Goal: Task Accomplishment & Management: Complete application form

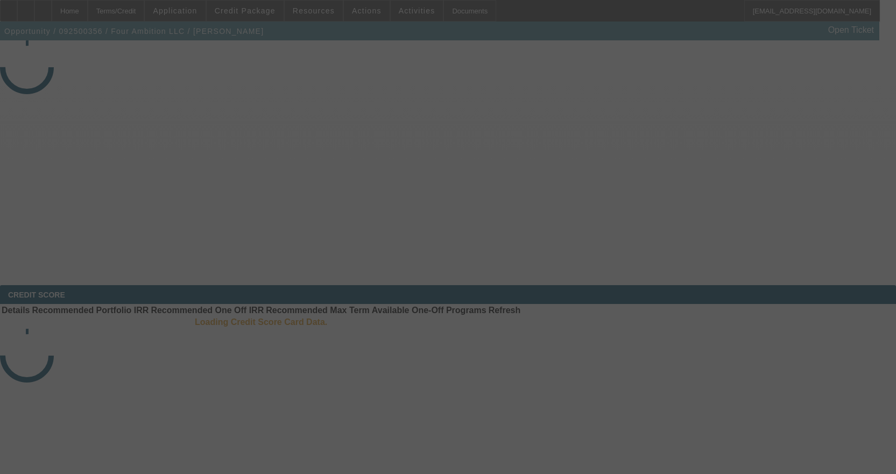
select select "3"
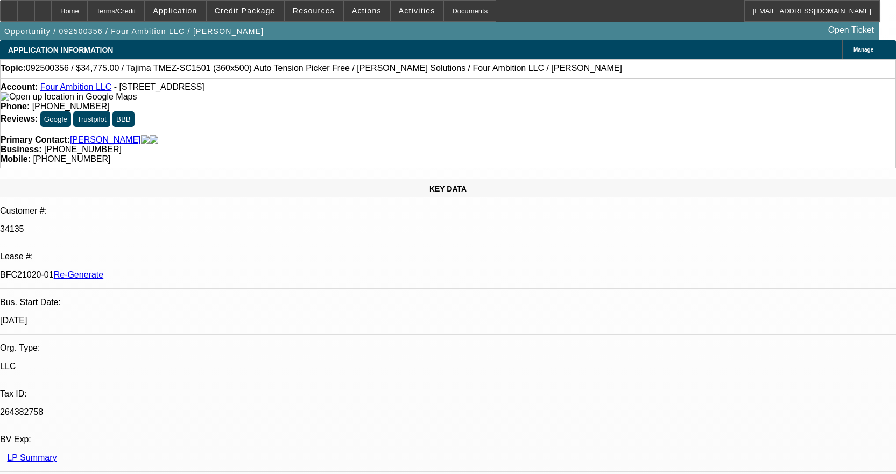
select select "0"
select select "2"
select select "0"
select select "6"
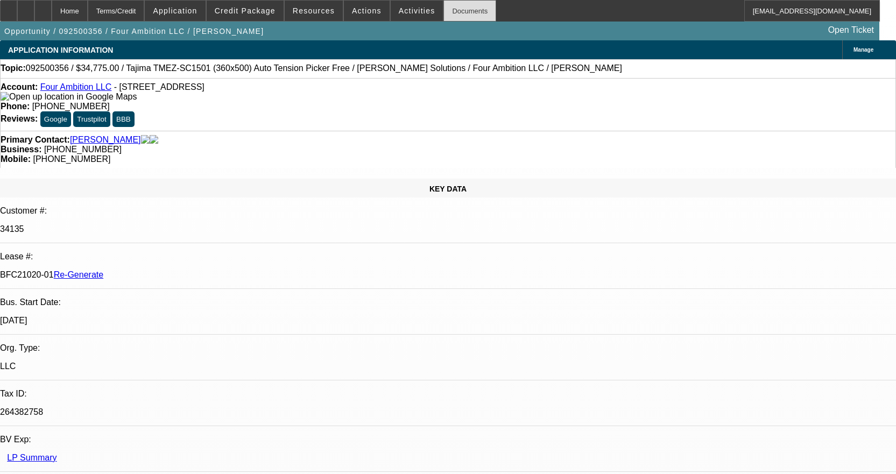
click at [453, 11] on div "Documents" at bounding box center [469, 11] width 53 height 22
click at [459, 14] on div "Documents" at bounding box center [469, 11] width 53 height 22
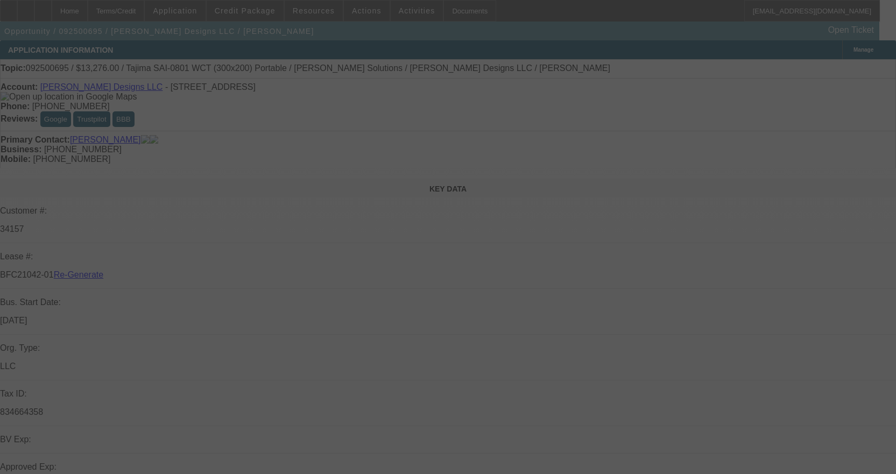
select select "3"
select select "0"
select select "2"
select select "0"
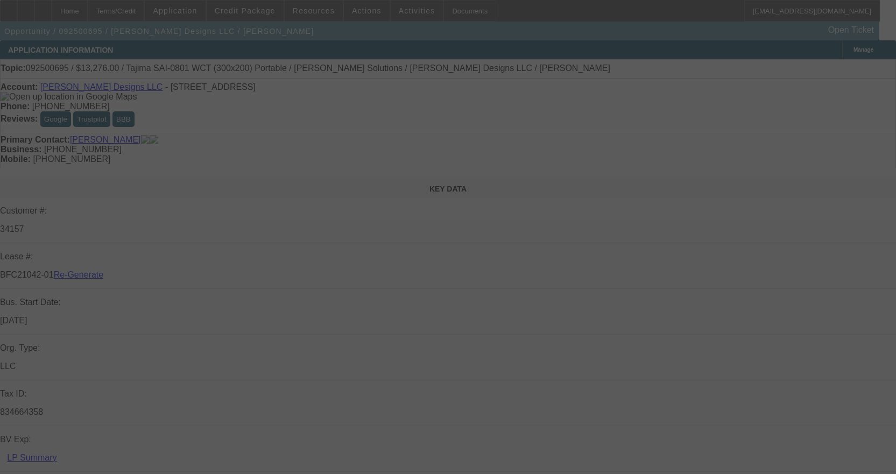
select select "6"
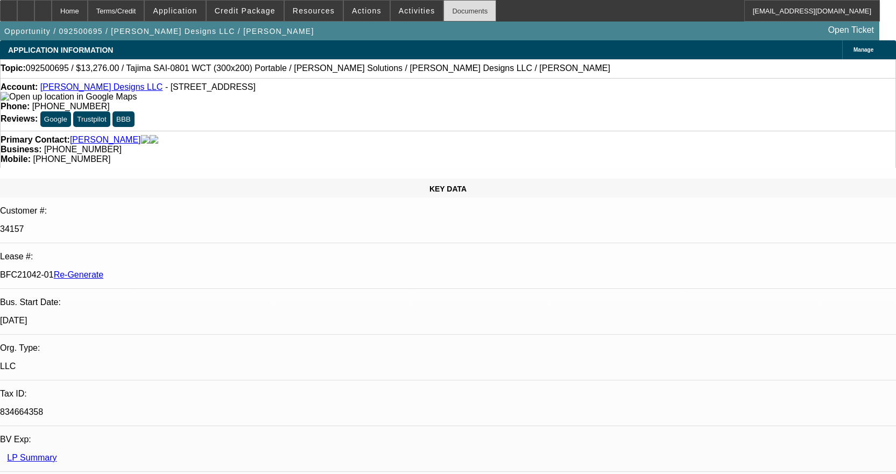
click at [443, 16] on div "Documents" at bounding box center [469, 11] width 53 height 22
click at [409, 12] on span "Activities" at bounding box center [417, 10] width 37 height 9
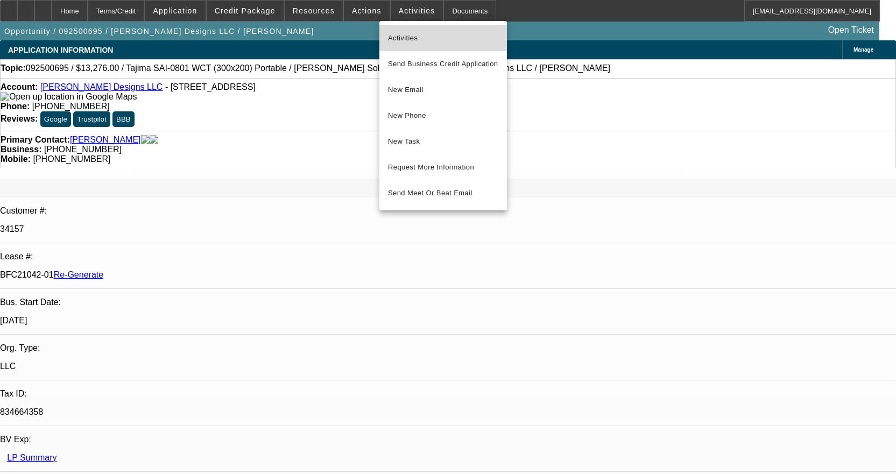
click at [400, 34] on span "Activities" at bounding box center [443, 38] width 110 height 13
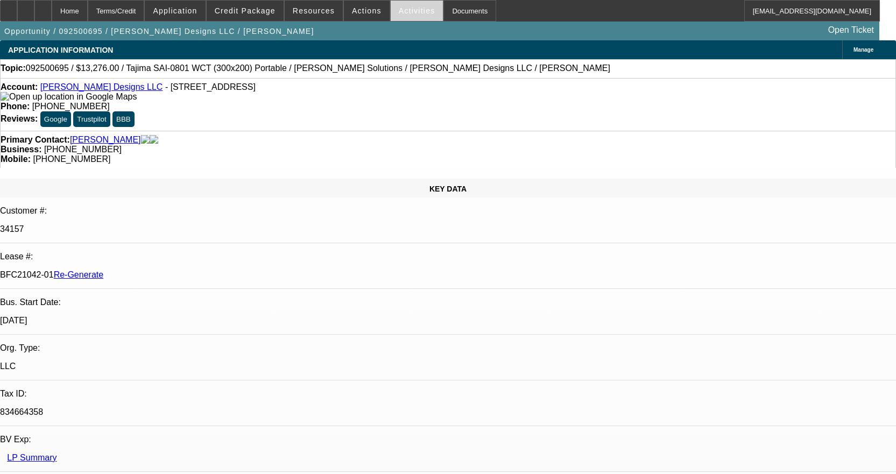
click at [408, 2] on span at bounding box center [417, 11] width 53 height 26
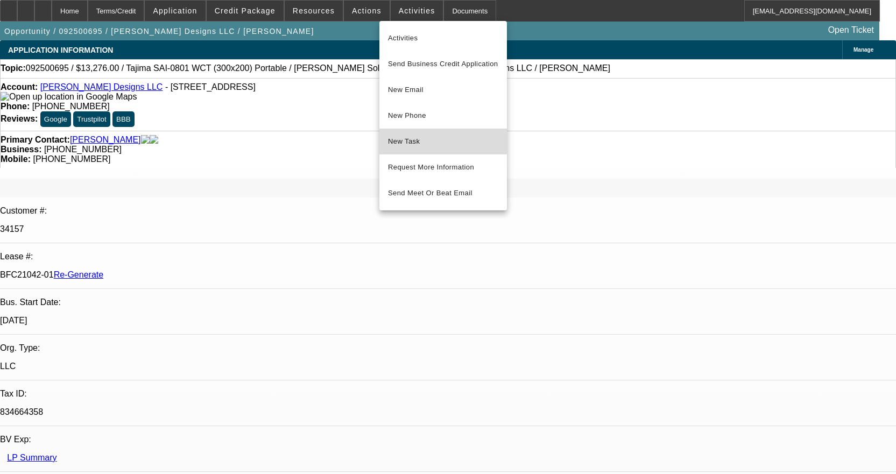
click at [414, 131] on button "New Task" at bounding box center [443, 142] width 128 height 26
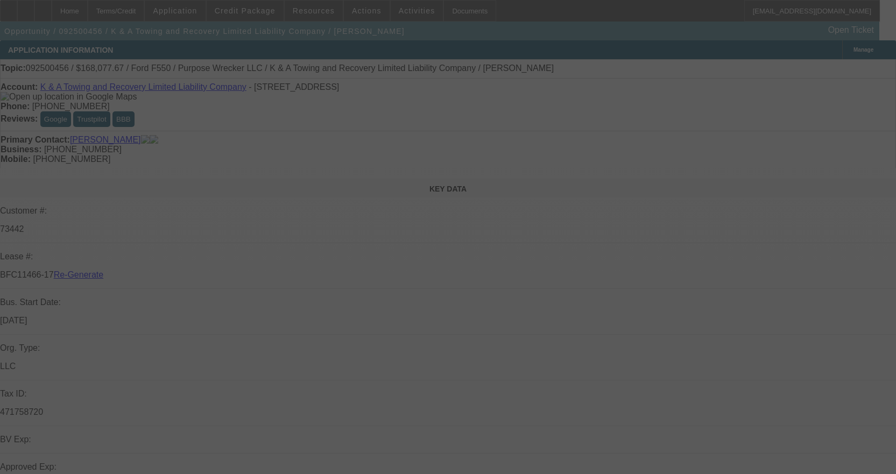
select select "4"
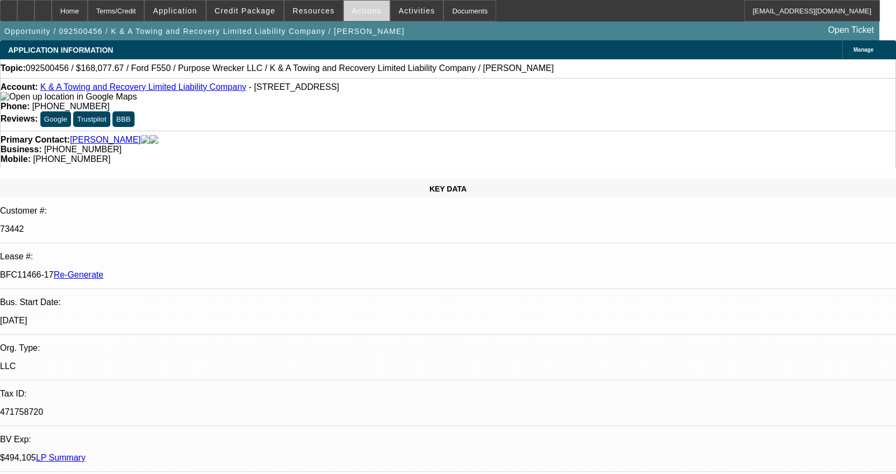
select select "0"
select select "2"
select select "0"
select select "6"
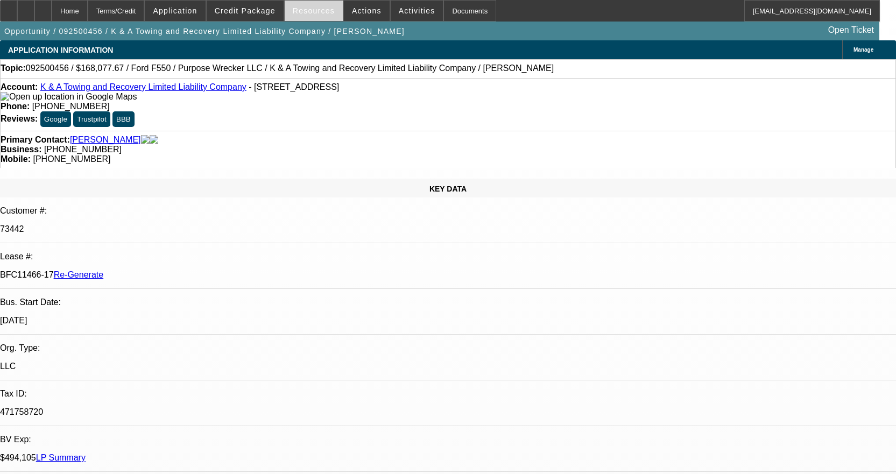
click at [326, 11] on span "Resources" at bounding box center [314, 10] width 42 height 9
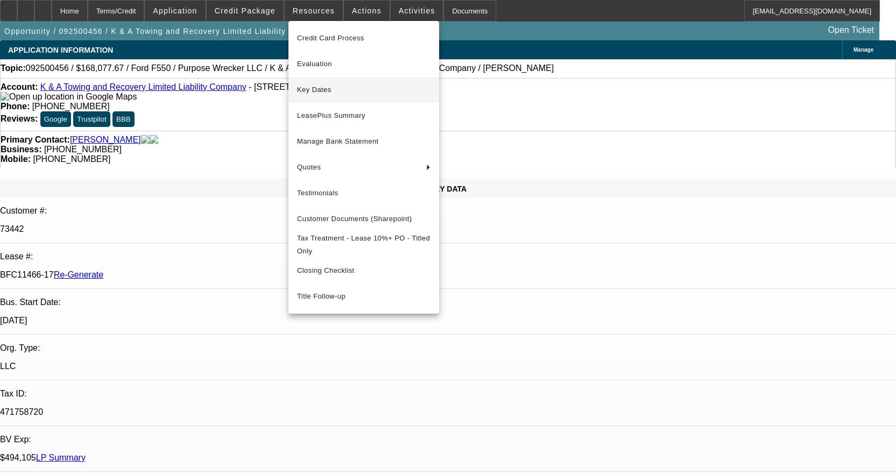
click at [312, 92] on span "Key Dates" at bounding box center [363, 89] width 133 height 13
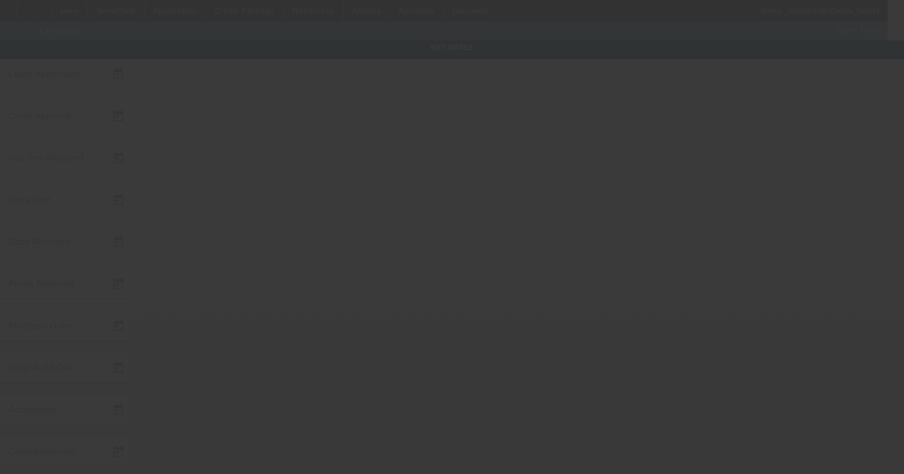
type input "9/22/2025"
type input "9/30/2025"
type input "9/26/2025"
type input "9/30/2025"
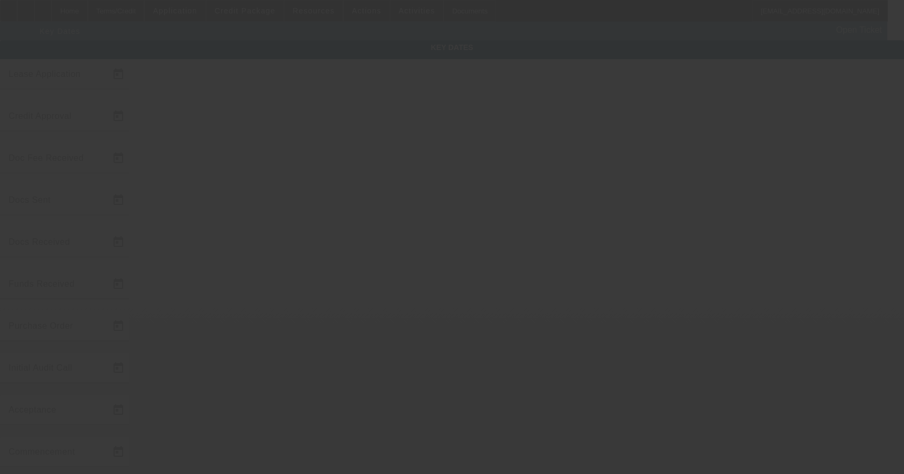
type input "9/30/2025"
type input "10/1/2025"
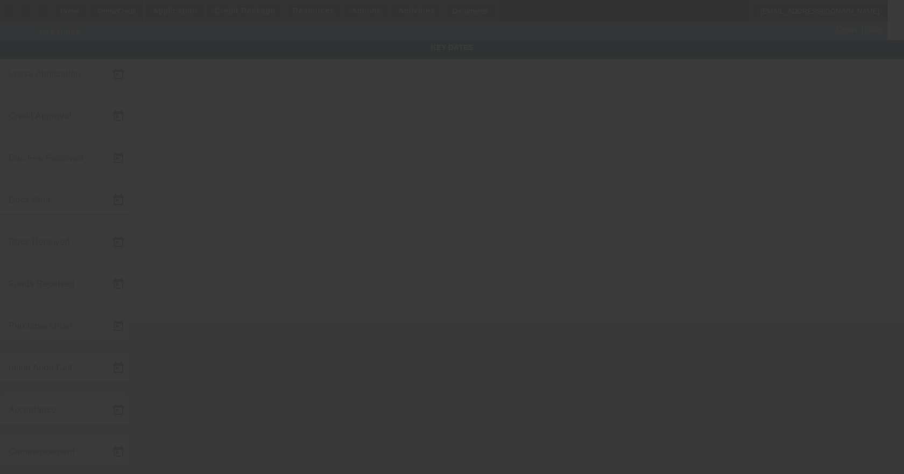
type input "11/1/2025"
type input "10/1/2025"
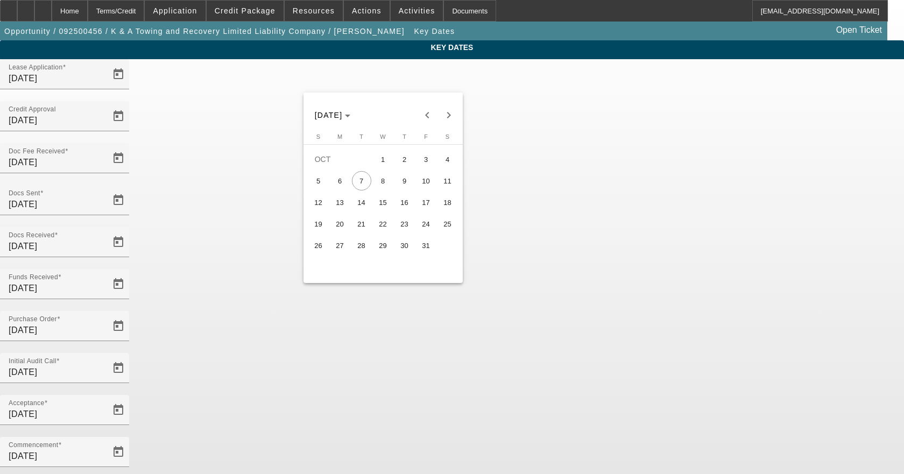
click at [340, 182] on span "6" at bounding box center [339, 180] width 19 height 19
type input "10/6/2025"
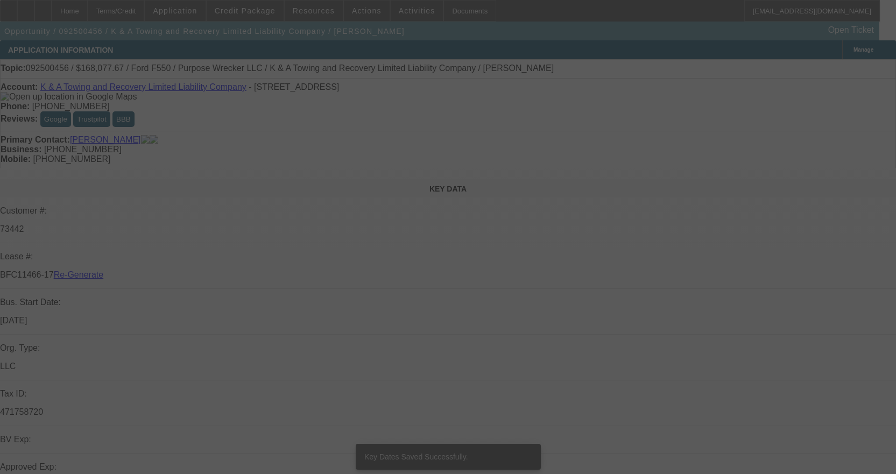
select select "4"
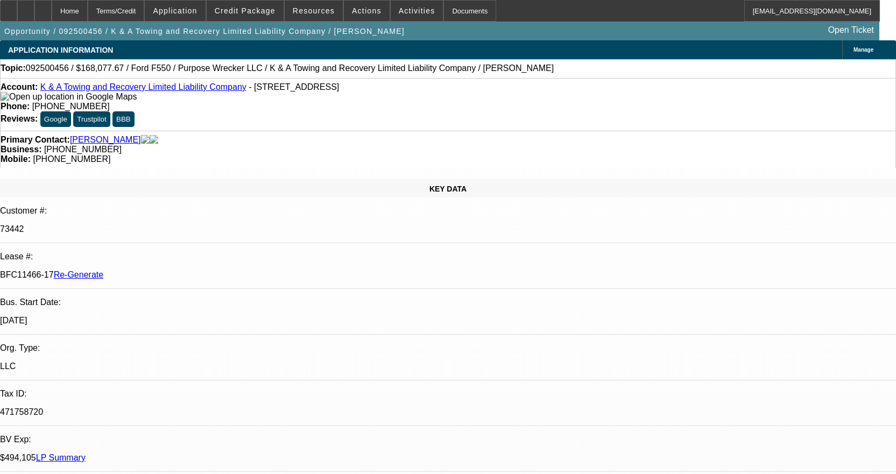
select select "0"
select select "2"
select select "0"
select select "6"
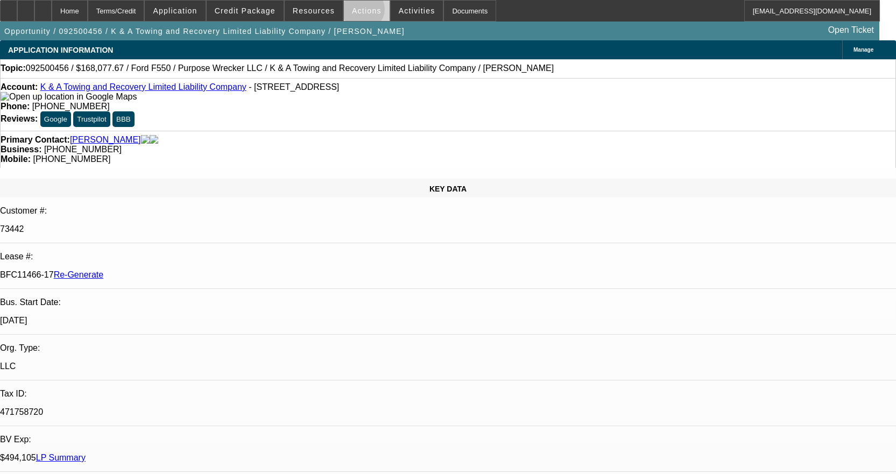
click at [358, 12] on span "Actions" at bounding box center [367, 10] width 30 height 9
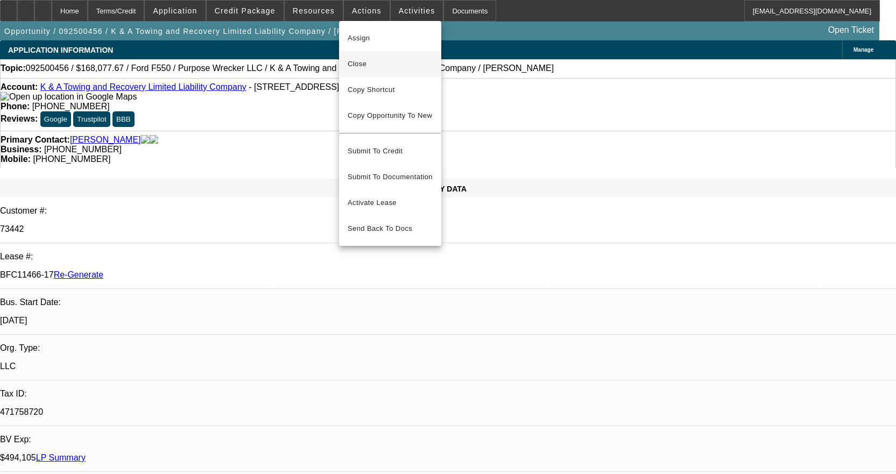
click at [366, 68] on span "Close" at bounding box center [390, 64] width 85 height 13
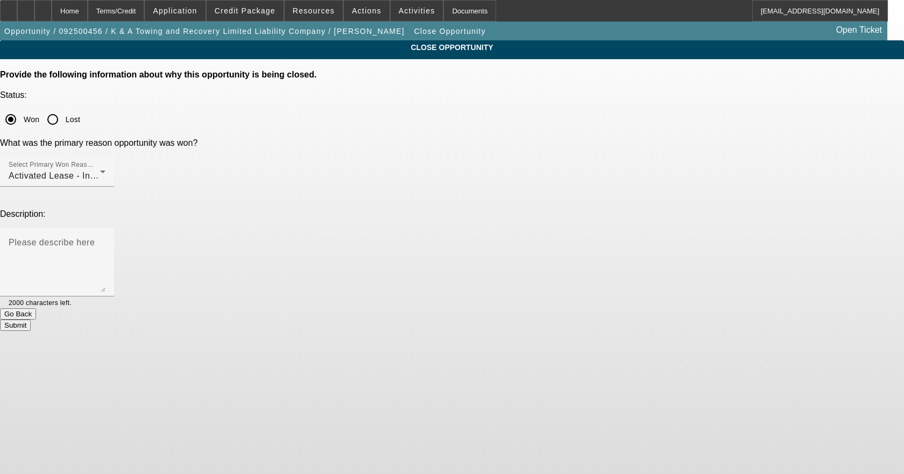
click at [31, 320] on button "Submit" at bounding box center [15, 325] width 31 height 11
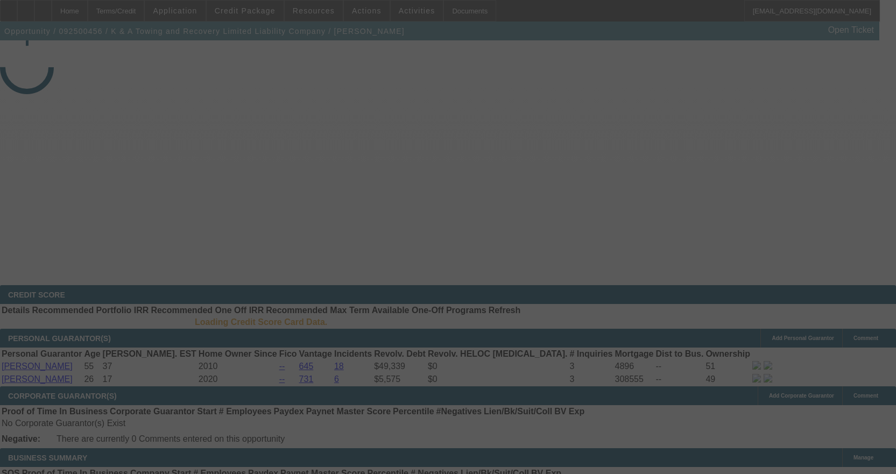
select select "4"
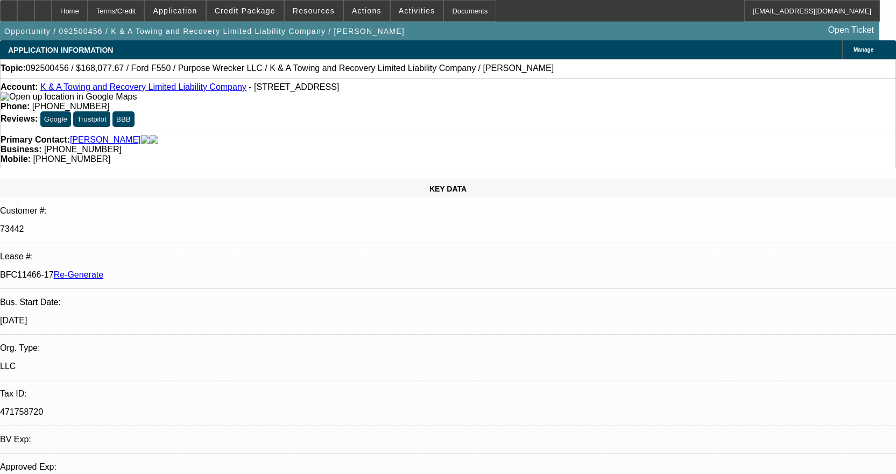
select select "0"
select select "2"
select select "0"
select select "6"
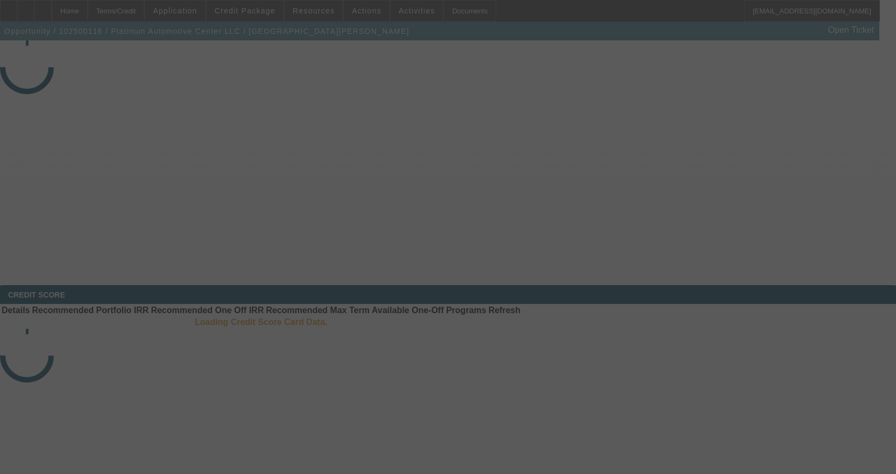
select select "3"
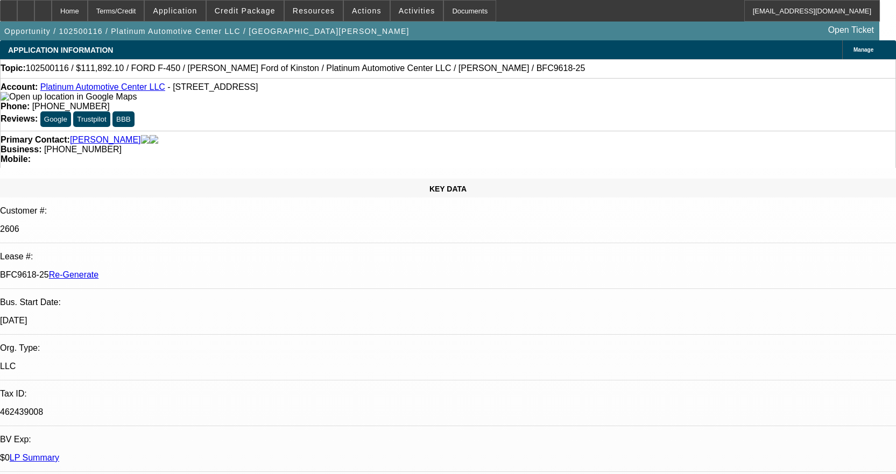
select select "0"
select select "2"
select select "0"
select select "6"
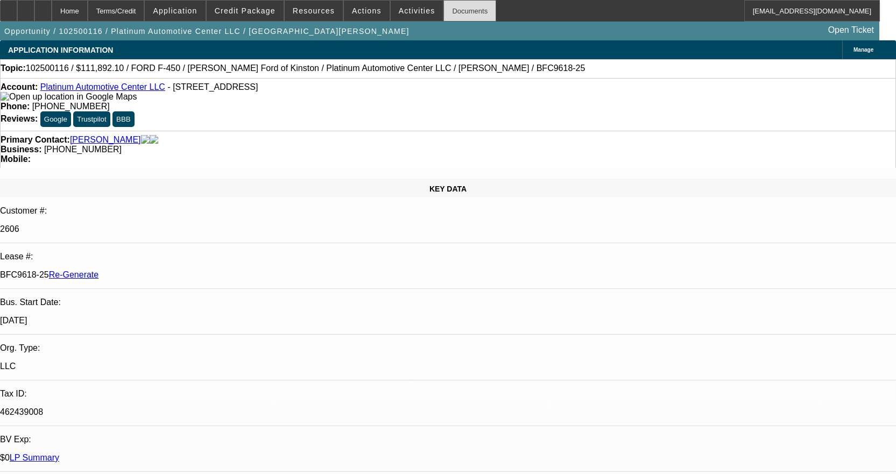
click at [454, 12] on div "Documents" at bounding box center [469, 11] width 53 height 22
click at [449, 9] on div "Documents" at bounding box center [469, 11] width 53 height 22
click at [405, 5] on span at bounding box center [417, 11] width 53 height 26
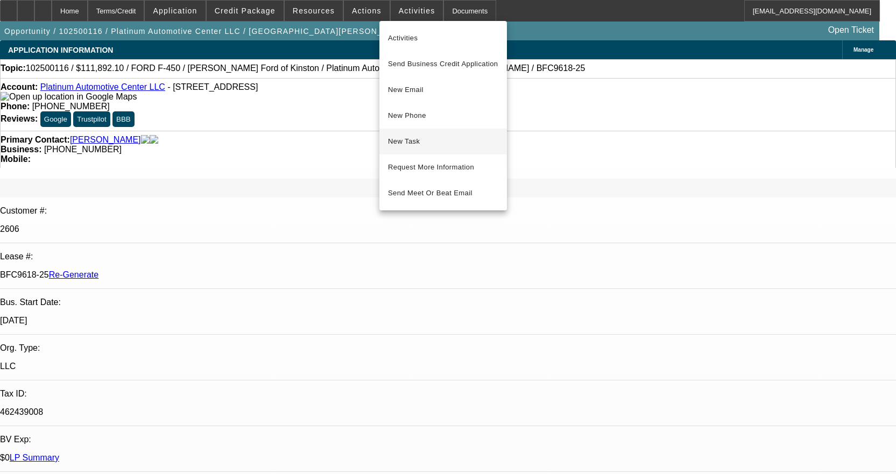
click at [415, 144] on span "New Task" at bounding box center [443, 141] width 110 height 13
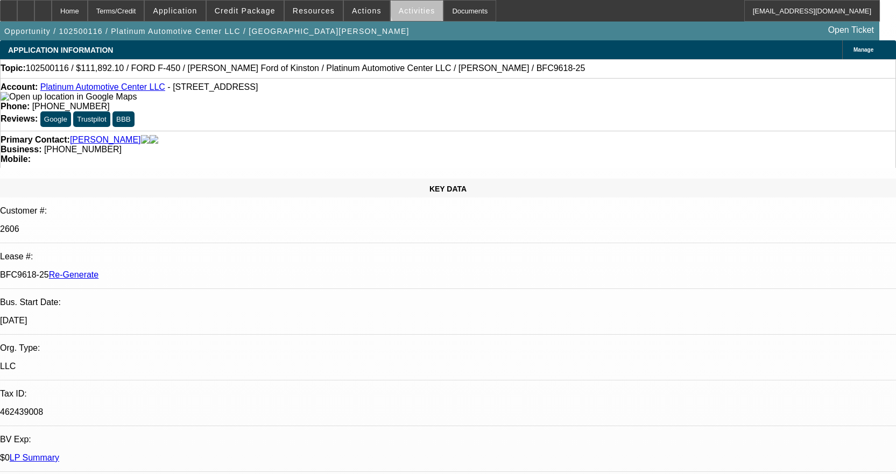
click at [410, 9] on span "Activities" at bounding box center [417, 10] width 37 height 9
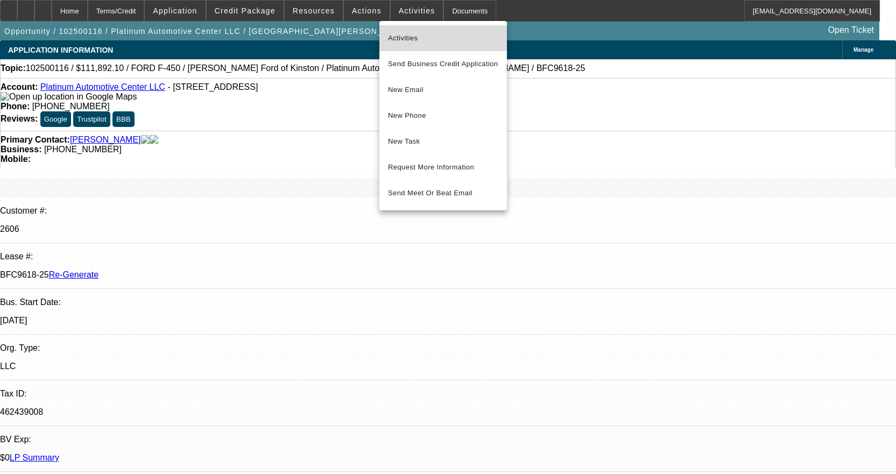
click at [395, 45] on button "Activities" at bounding box center [443, 38] width 128 height 26
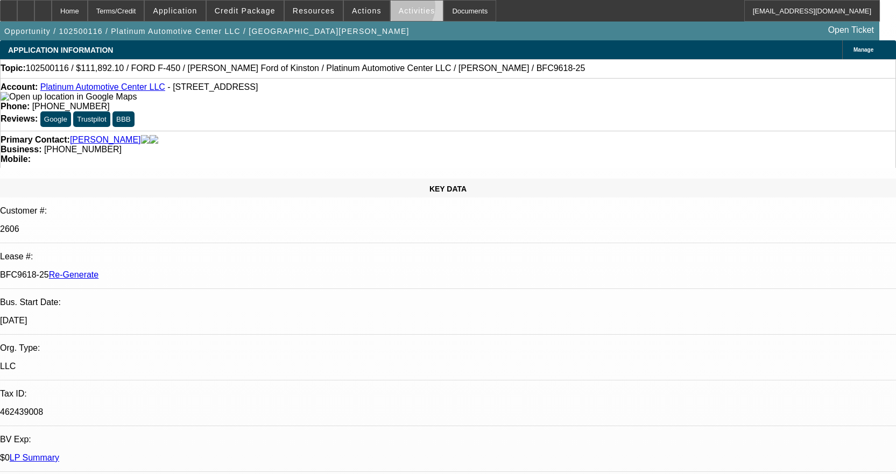
click at [399, 7] on span "Activities" at bounding box center [417, 10] width 37 height 9
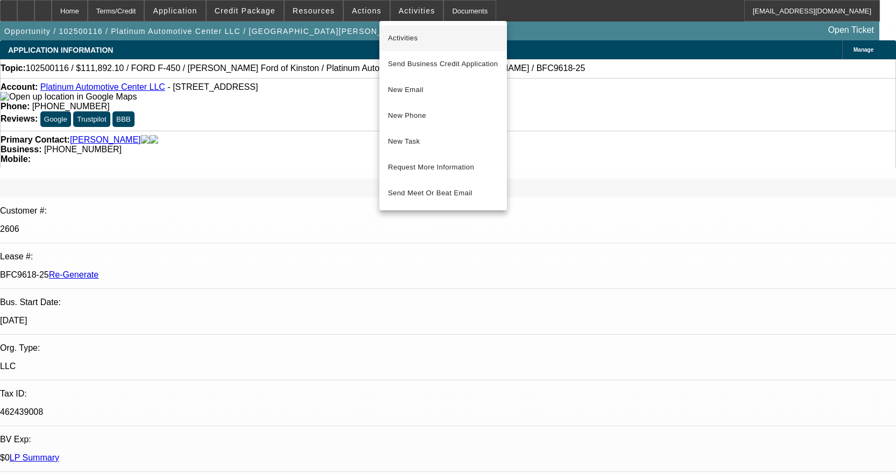
click at [398, 35] on span "Activities" at bounding box center [443, 38] width 110 height 13
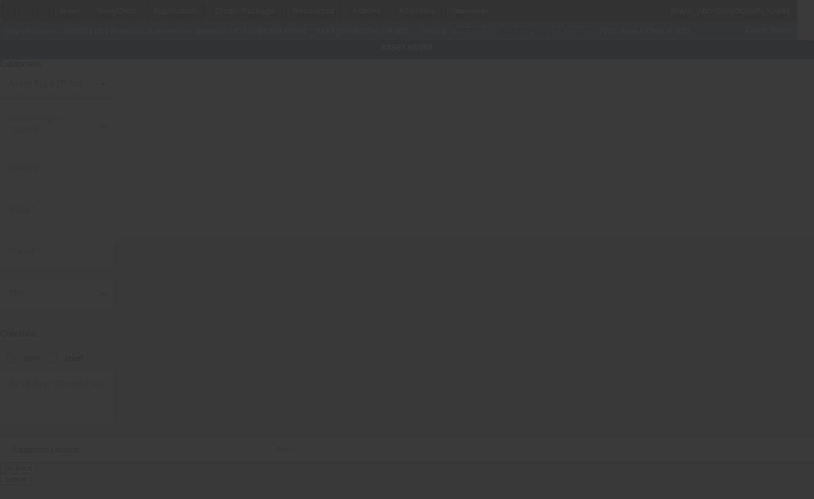
type input "[US_VEHICLE_IDENTIFICATION_NUMBER]"
type input "FORD"
type input "F-450"
radio input "true"
type textarea "Dully"
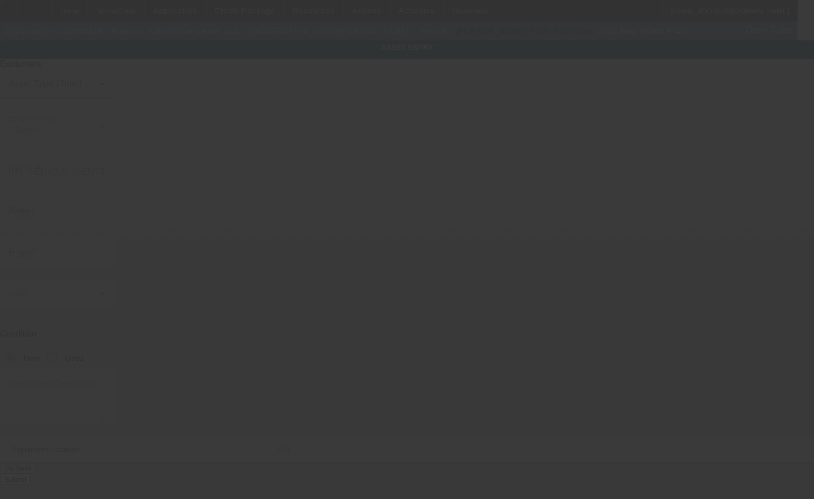
type input "[STREET_ADDRESS]"
type input "[GEOGRAPHIC_DATA]"
type input "29418"
type input "[GEOGRAPHIC_DATA]"
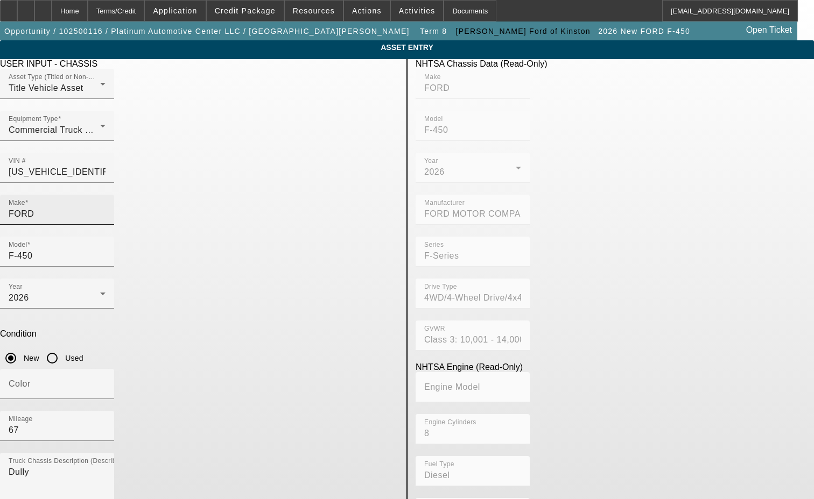
click at [105, 208] on input "FORD" at bounding box center [57, 214] width 97 height 13
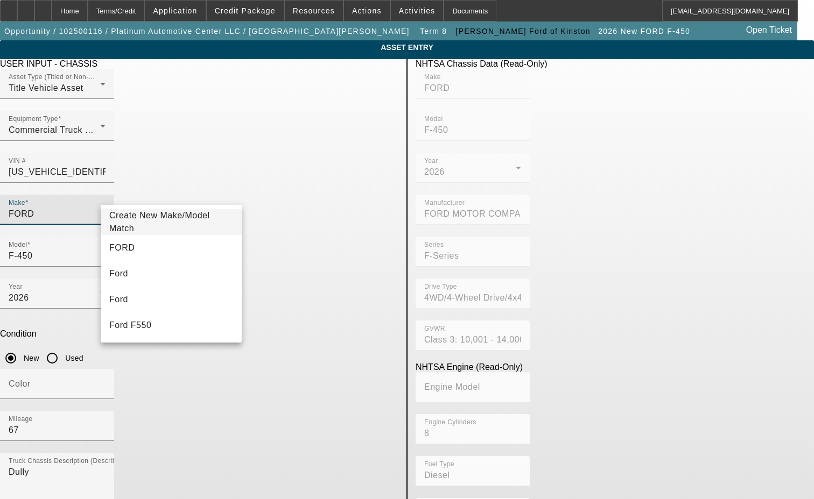
click at [164, 219] on span "Create New Make/Model Match" at bounding box center [159, 222] width 101 height 22
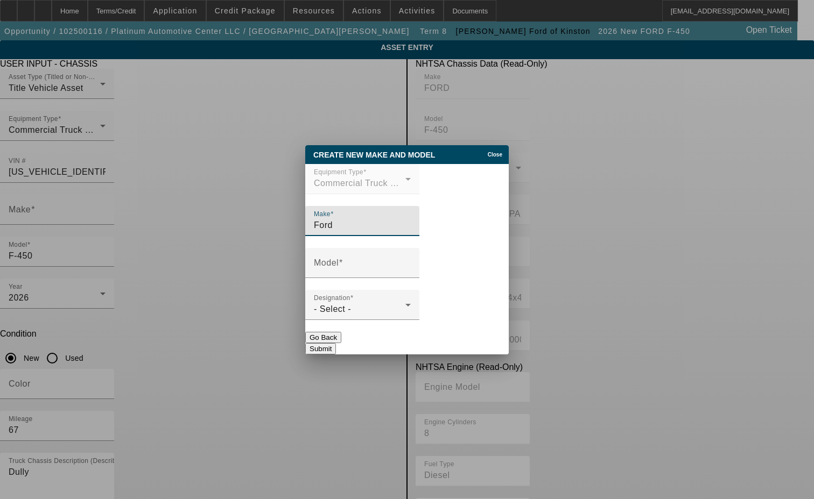
type input "Ford"
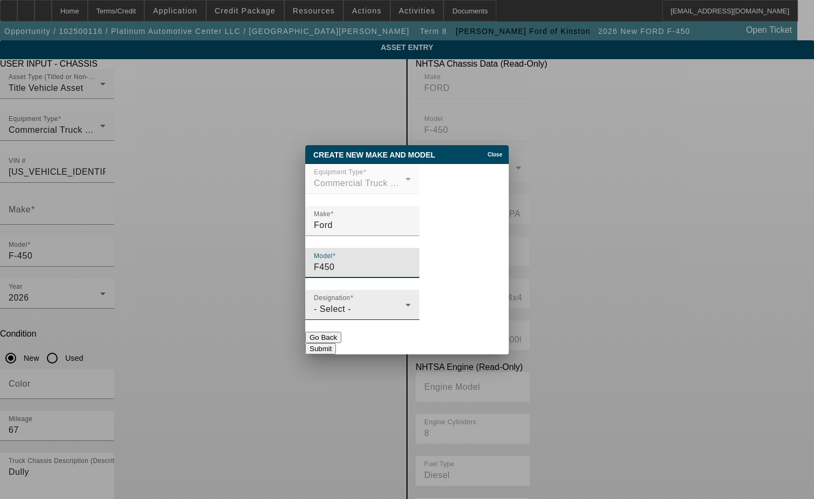
type input "F450"
click at [345, 319] on div "Designation - Select -" at bounding box center [362, 305] width 97 height 30
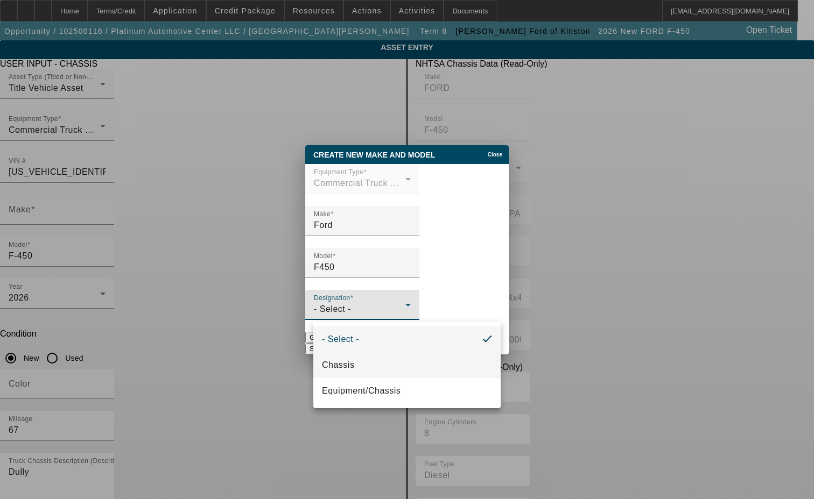
click at [343, 360] on span "Chassis" at bounding box center [338, 365] width 32 height 13
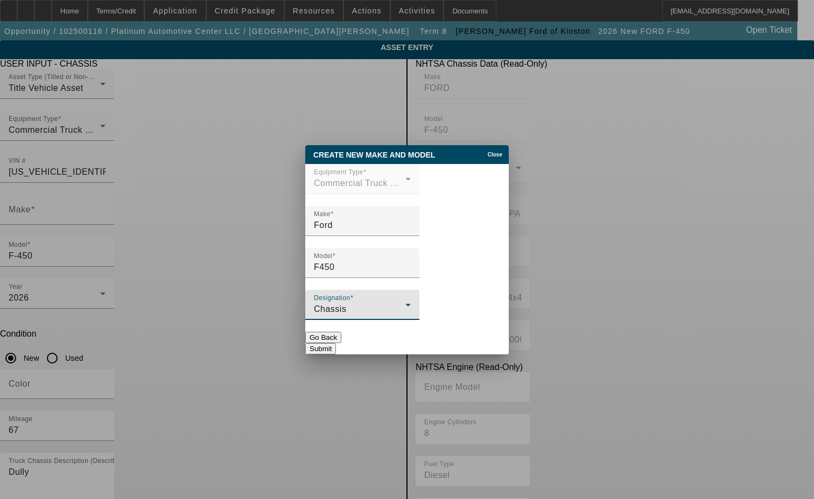
click at [336, 343] on button "Submit" at bounding box center [320, 348] width 31 height 11
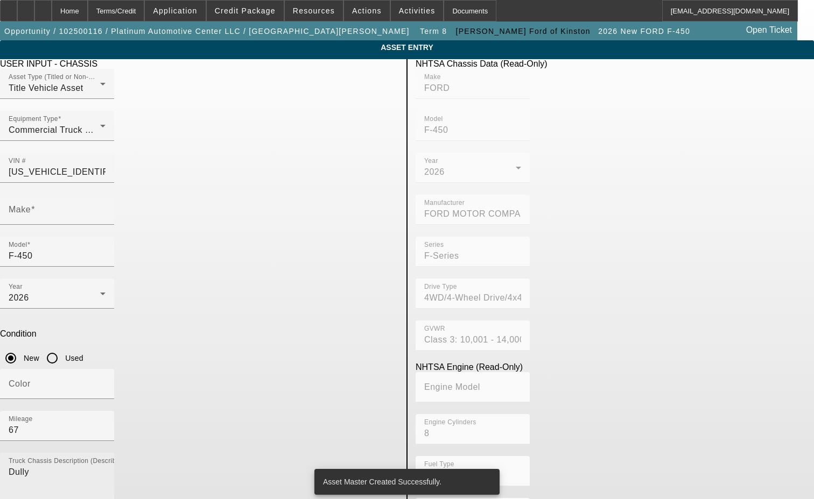
type input "Ford"
type input "F450"
drag, startPoint x: 135, startPoint y: 325, endPoint x: 67, endPoint y: 321, distance: 67.9
click at [67, 321] on app-asset-collateral-manage "ASSET ENTRY Delete asset USER INPUT - CHASSIS Asset Type (Titled or Non-Titled)…" at bounding box center [407, 338] width 814 height 597
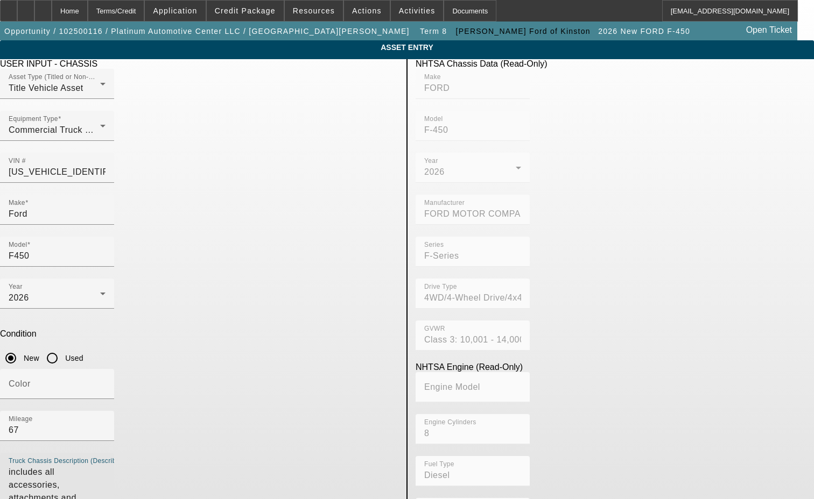
type textarea "includes all accessories, attachments and options"
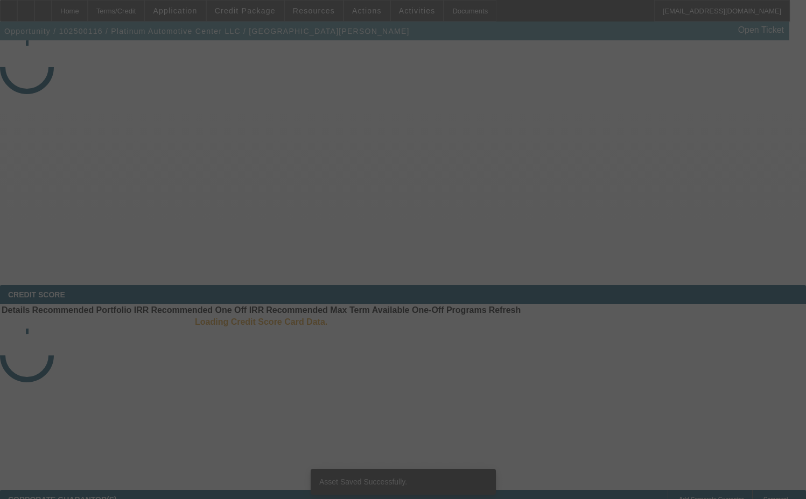
select select "3"
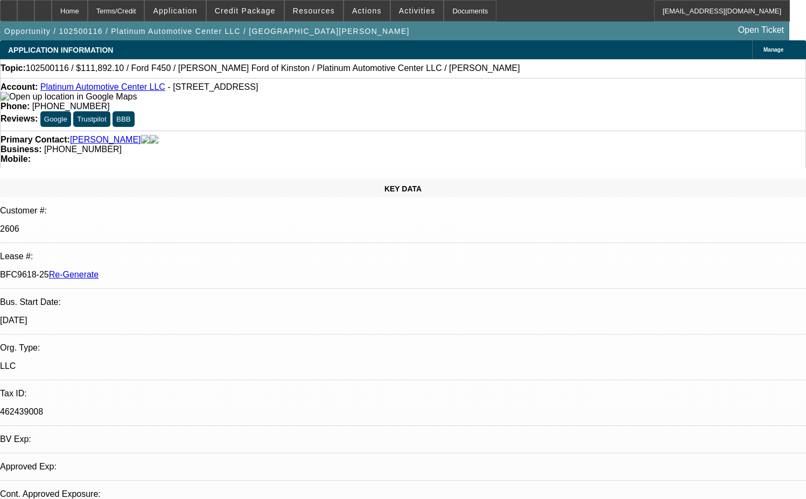
select select "0"
select select "2"
select select "0"
select select "6"
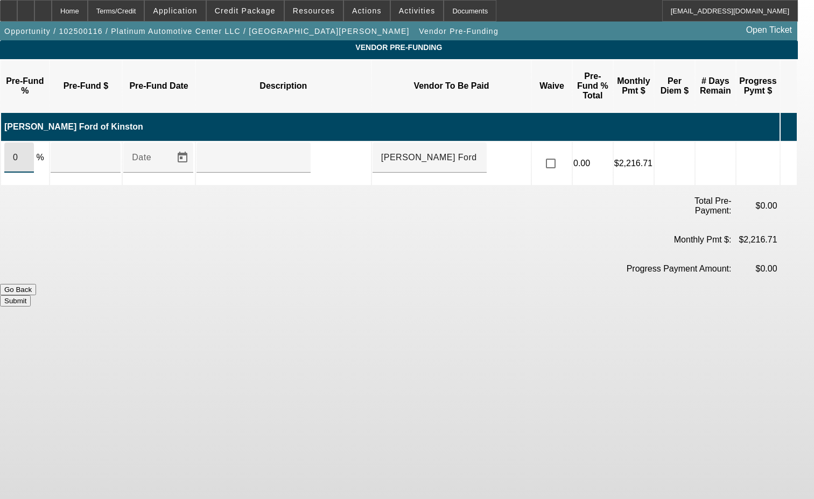
drag, startPoint x: 30, startPoint y: 129, endPoint x: 6, endPoint y: 136, distance: 24.5
click at [7, 135] on app-sppa-vendor-prefunding "Vendor Pre-Funding Pre-Fund % Pre-Fund $ Pre-Fund Date Description Vendor To Be…" at bounding box center [407, 173] width 814 height 266
type input "100"
type input "$111,892.10"
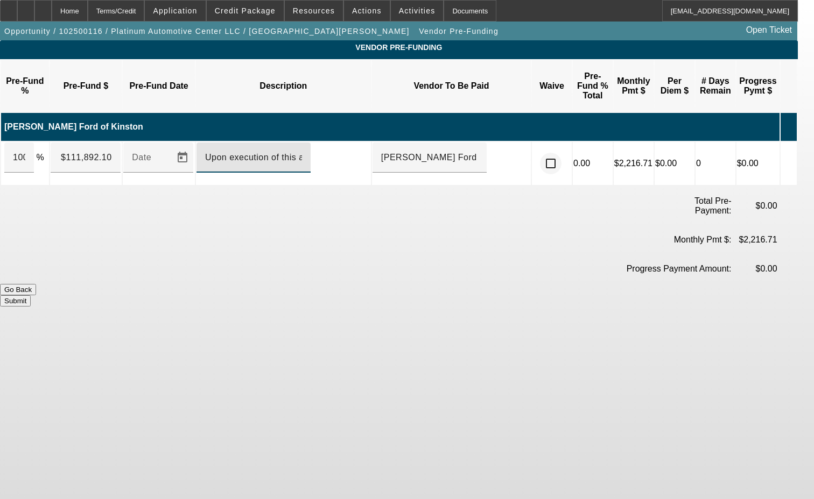
type input "Upon execution of this agreement"
click at [561, 153] on input "checkbox" at bounding box center [551, 164] width 22 height 22
checkbox input "true"
click at [31, 295] on button "Submit" at bounding box center [15, 300] width 31 height 11
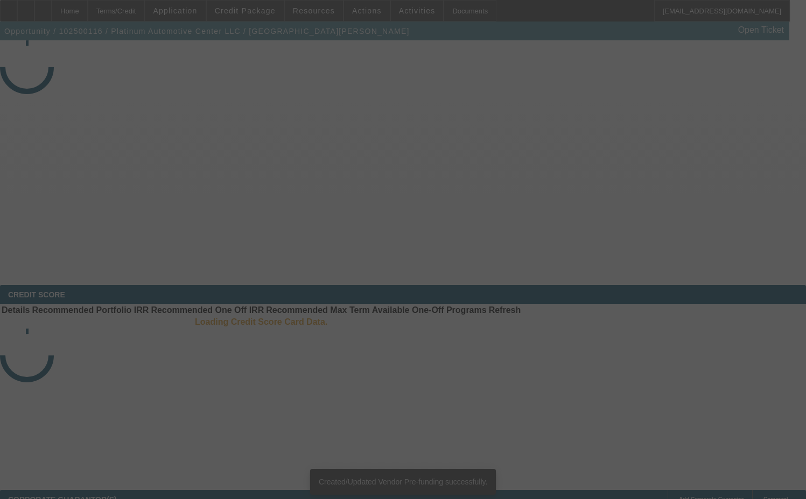
select select "3"
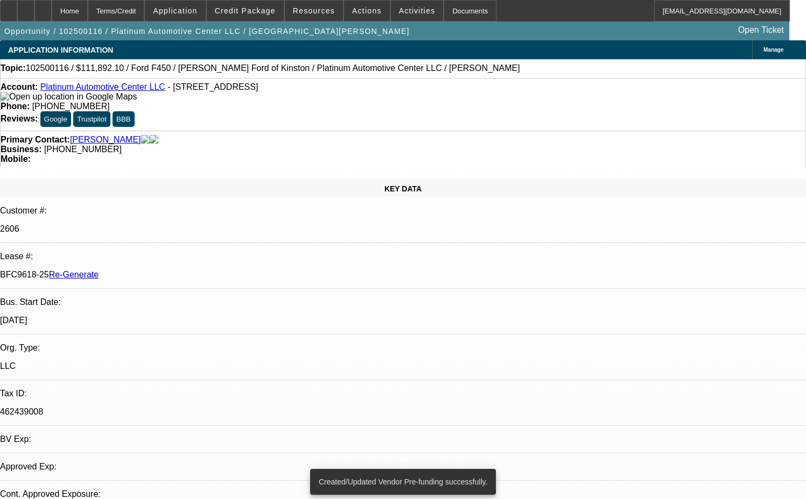
select select "0"
select select "2"
select select "0"
select select "6"
